Goal: Download file/media

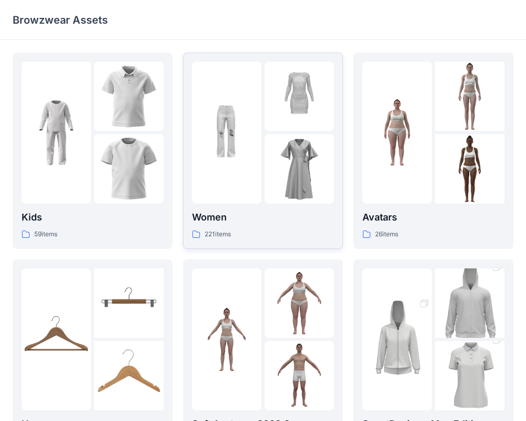
click at [219, 135] on img at bounding box center [226, 132] width 69 height 69
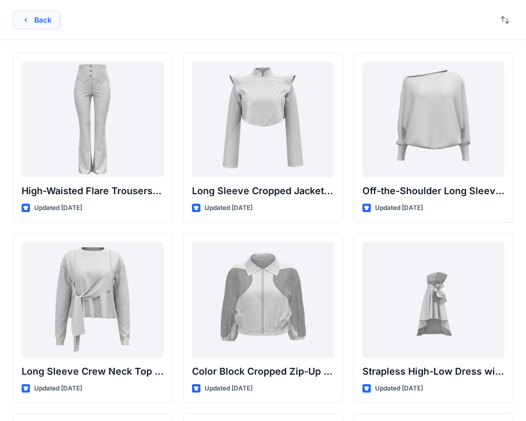
click at [44, 24] on button "Back" at bounding box center [37, 20] width 48 height 19
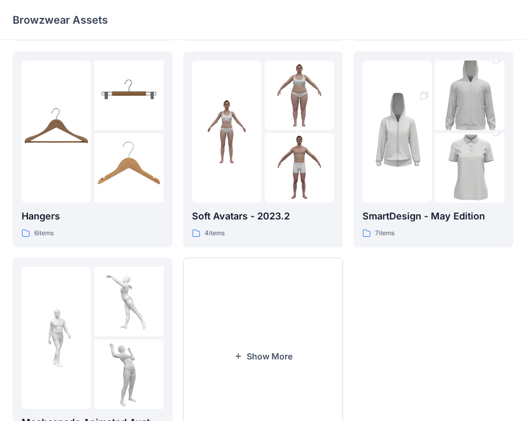
scroll to position [270, 0]
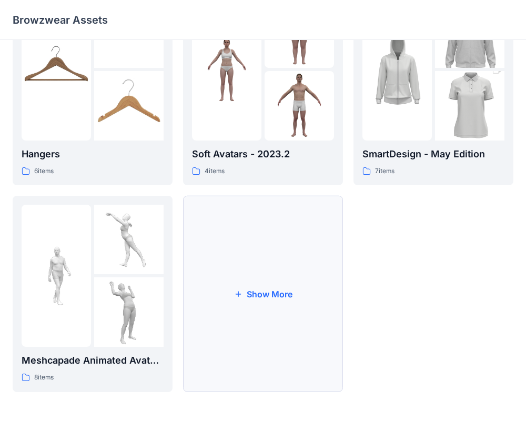
click at [327, 307] on button "Show More" at bounding box center [263, 294] width 160 height 196
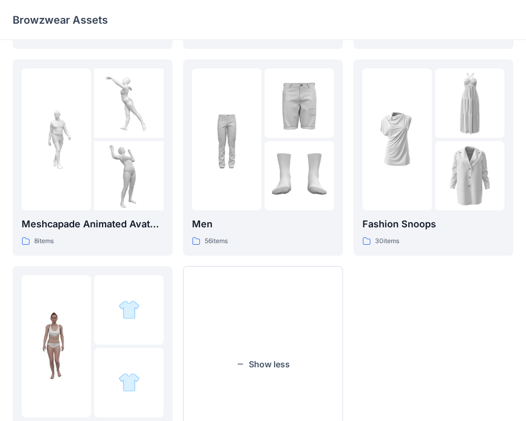
scroll to position [397, 0]
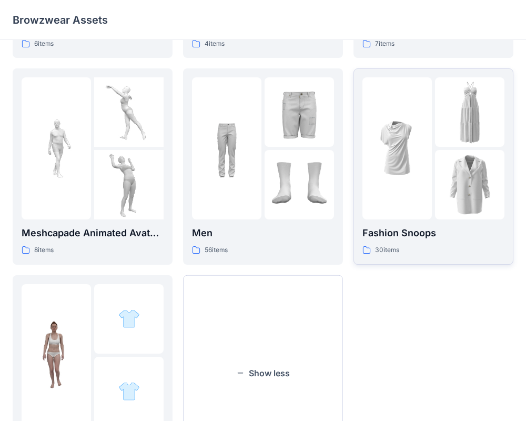
click at [418, 214] on div at bounding box center [397, 148] width 69 height 142
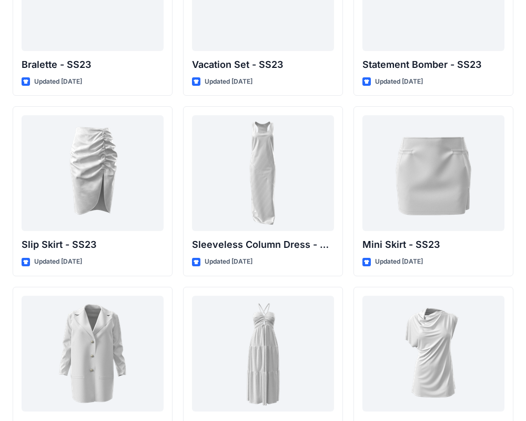
scroll to position [1386, 0]
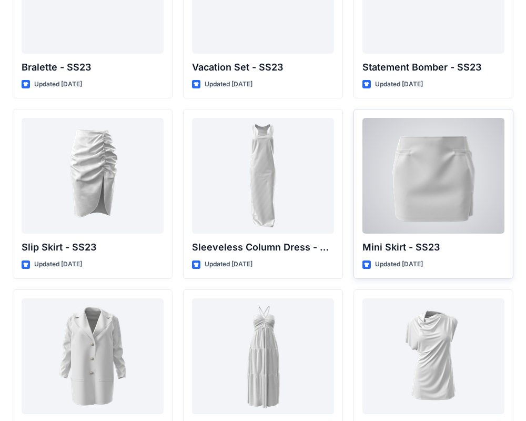
click at [413, 229] on div at bounding box center [434, 176] width 142 height 116
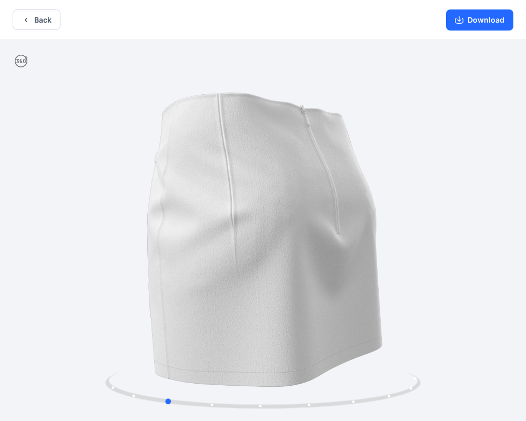
drag, startPoint x: 307, startPoint y: 276, endPoint x: 209, endPoint y: 288, distance: 98.6
click at [209, 288] on div at bounding box center [263, 231] width 526 height 383
click at [475, 23] on button "Download" at bounding box center [479, 19] width 67 height 21
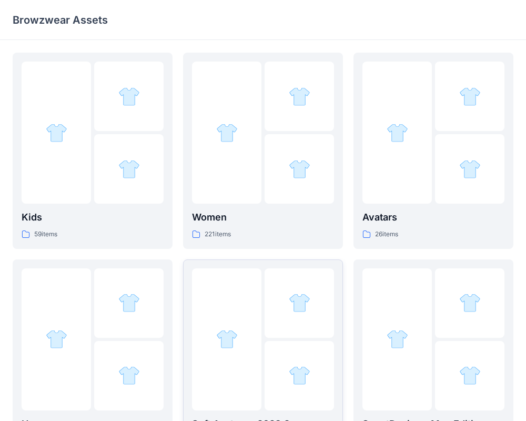
scroll to position [270, 0]
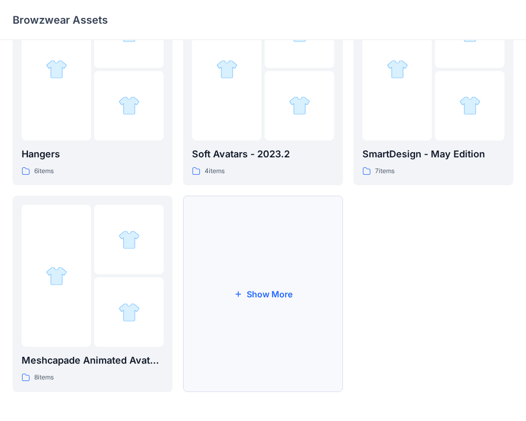
click at [289, 313] on button "Show More" at bounding box center [263, 294] width 160 height 196
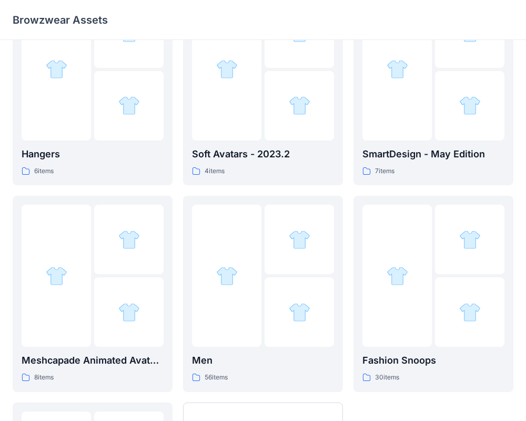
scroll to position [477, 0]
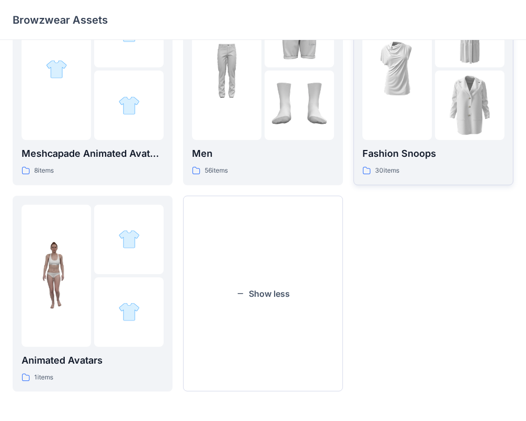
click at [438, 133] on img at bounding box center [469, 105] width 69 height 69
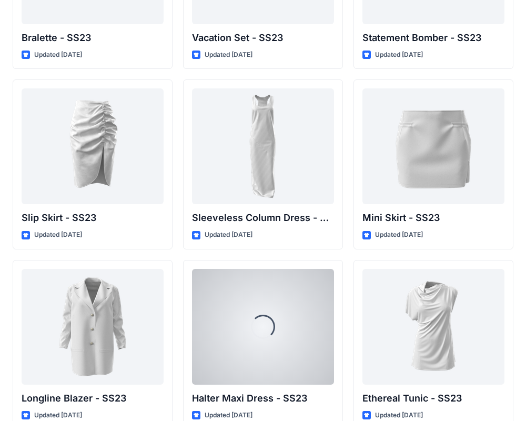
scroll to position [1436, 0]
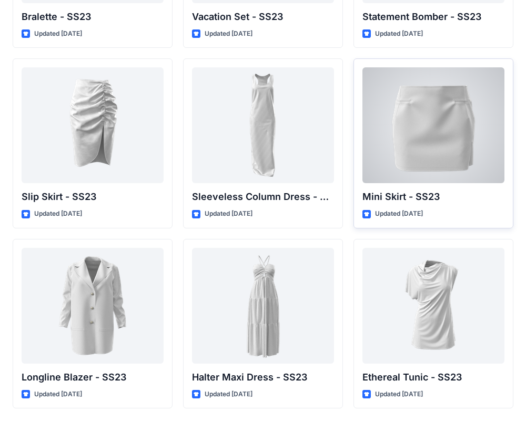
click at [455, 148] on div at bounding box center [434, 125] width 142 height 116
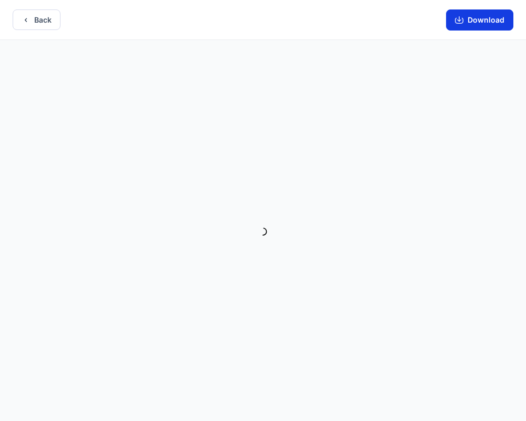
click at [461, 15] on button "Download" at bounding box center [479, 19] width 67 height 21
